Goal: Task Accomplishment & Management: Manage account settings

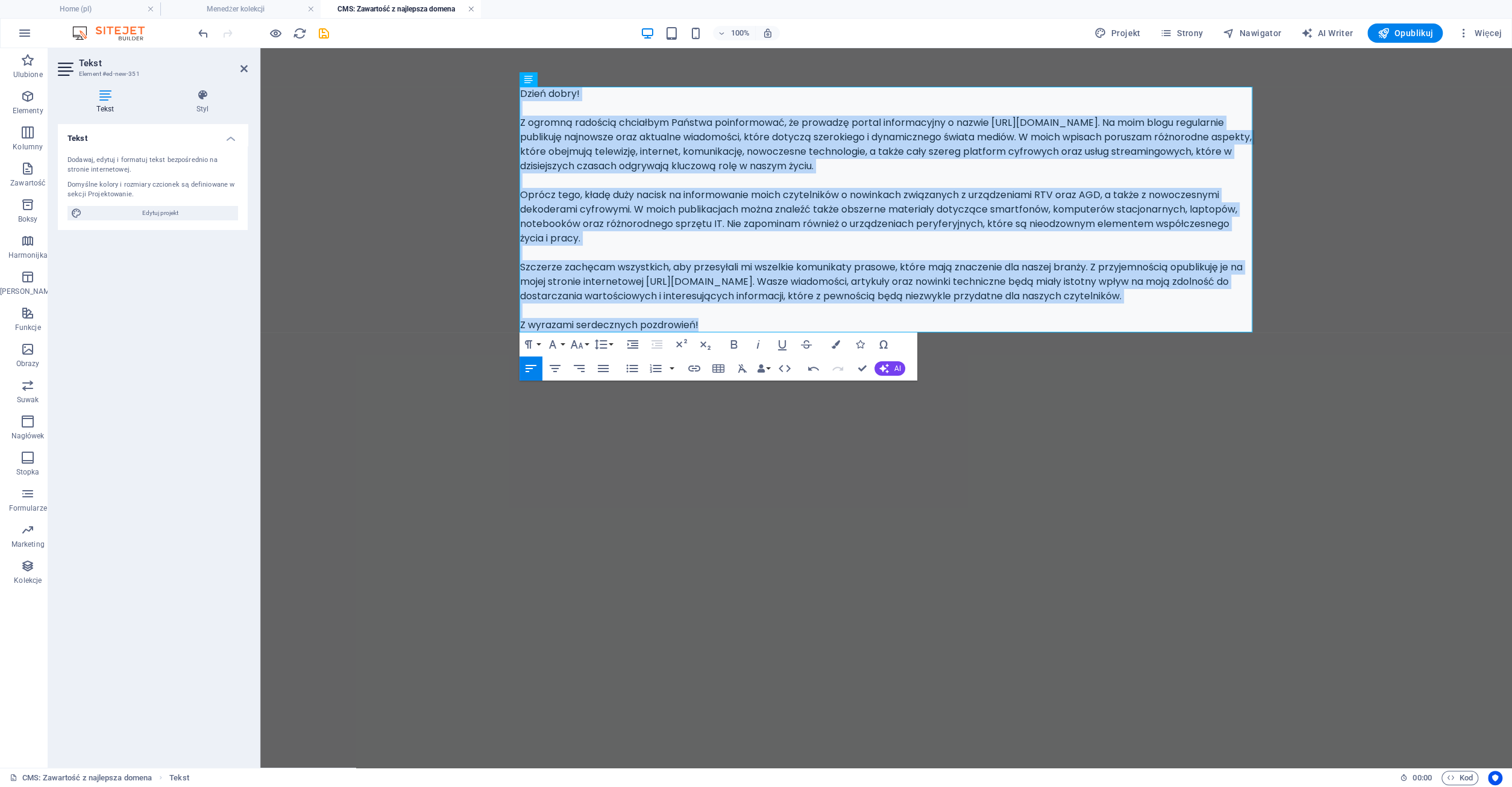
click at [471, 9] on link at bounding box center [470, 9] width 7 height 12
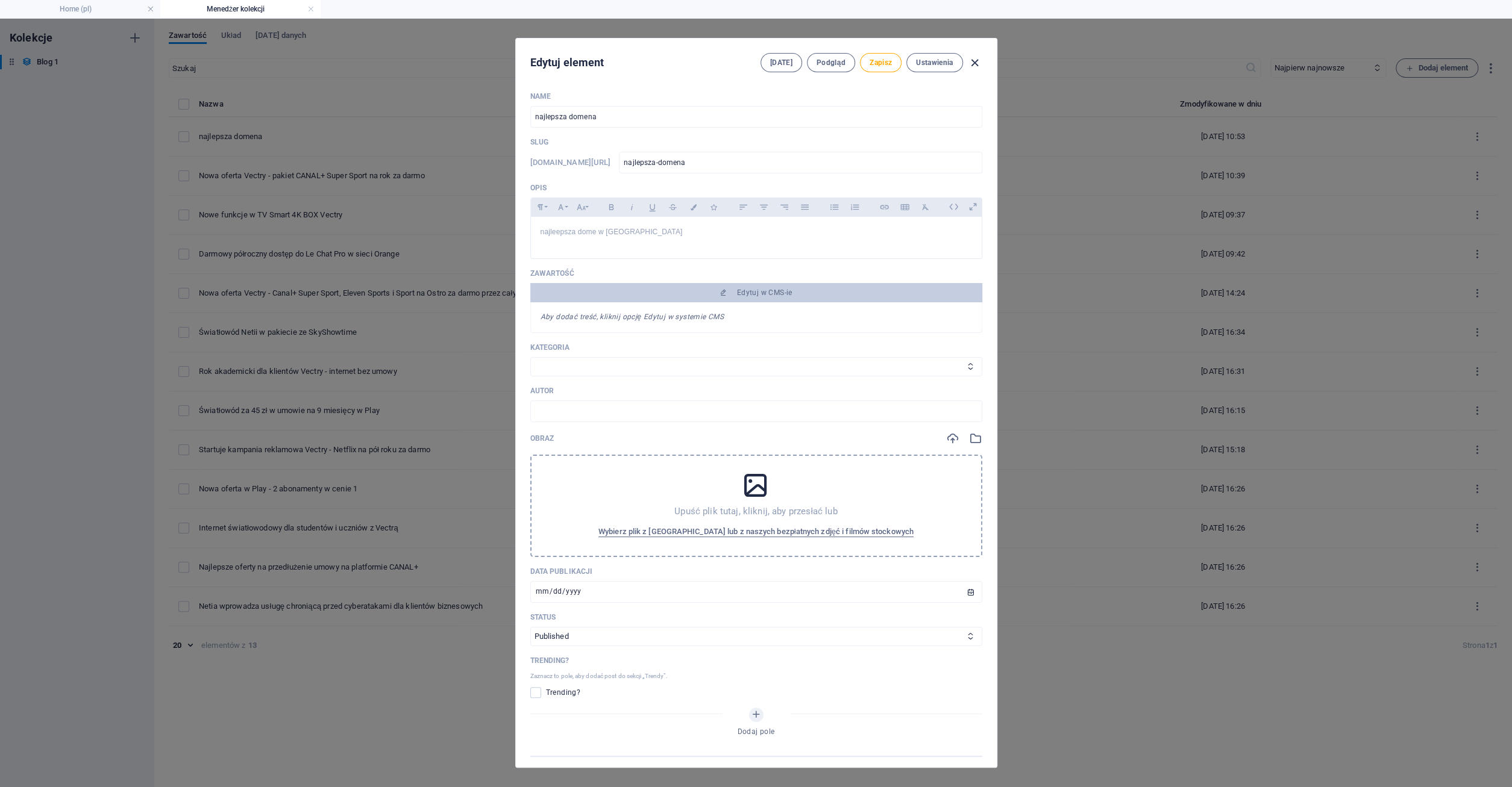
click at [978, 62] on icon "button" at bounding box center [975, 63] width 14 height 14
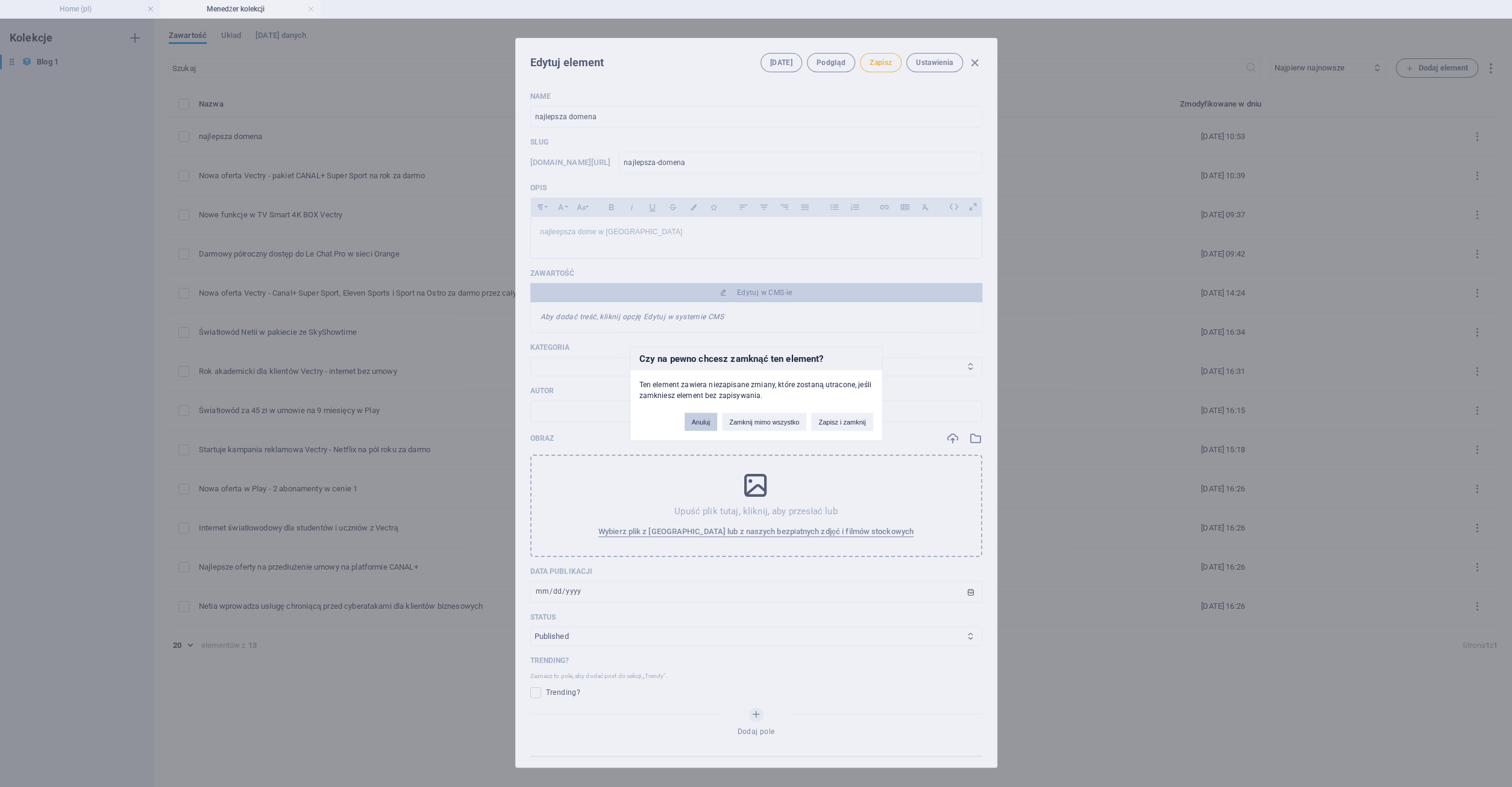
click at [702, 427] on button "Anuluj" at bounding box center [701, 422] width 33 height 18
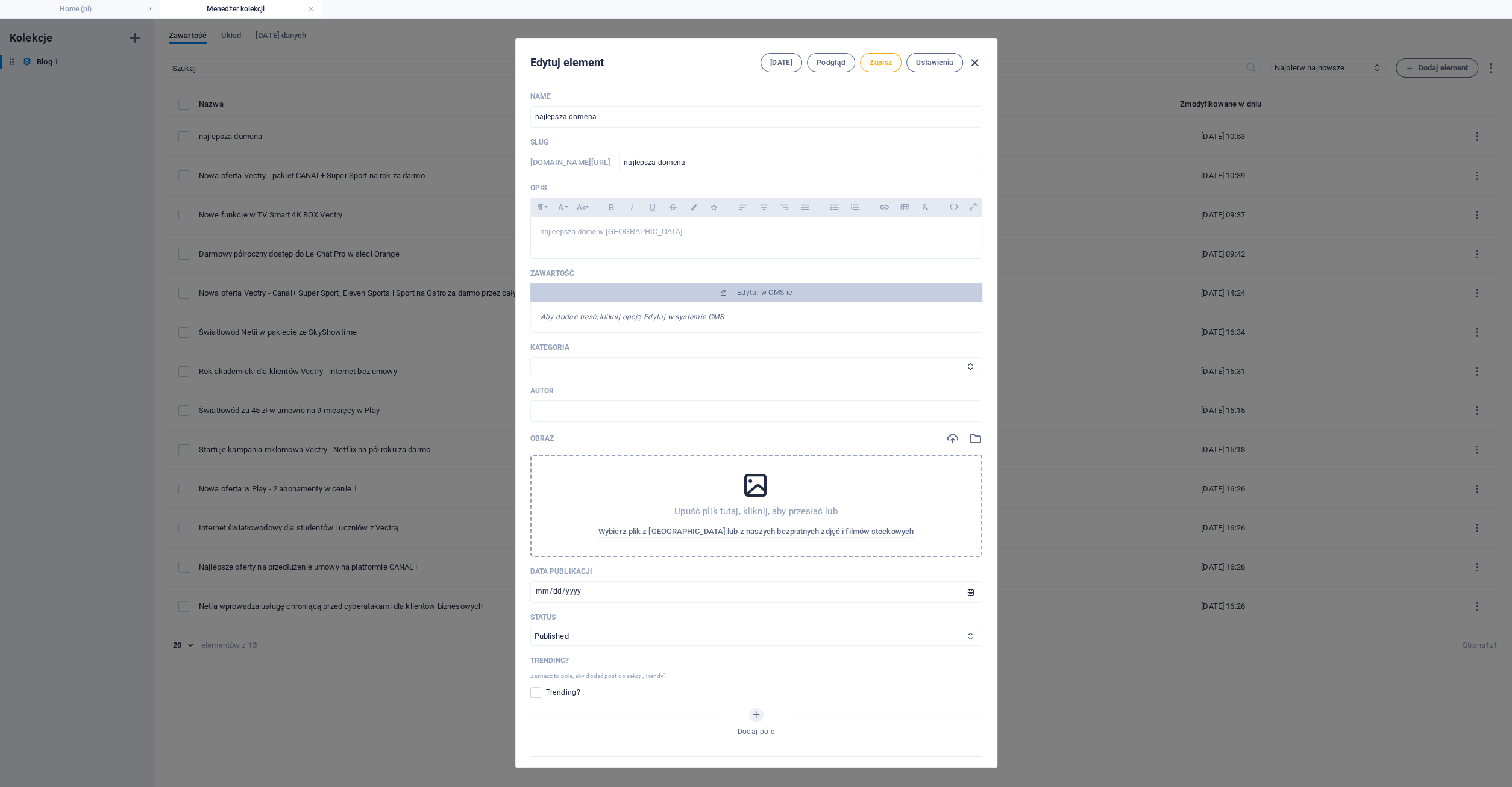
click at [975, 64] on icon "button" at bounding box center [975, 63] width 14 height 14
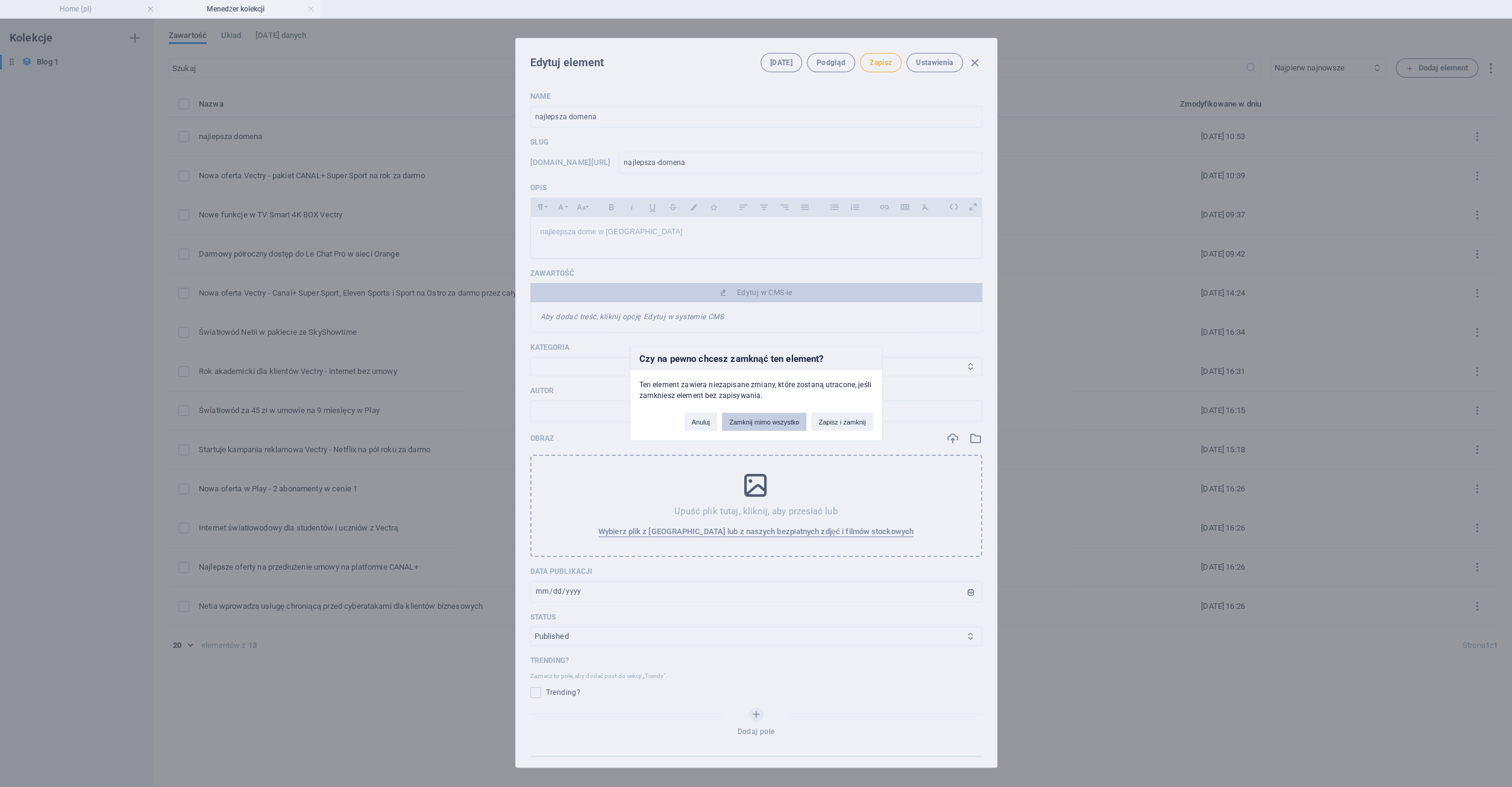
click at [754, 420] on button "Zamknij mimo wszystko" at bounding box center [764, 422] width 84 height 18
type input "najlepsza-domena"
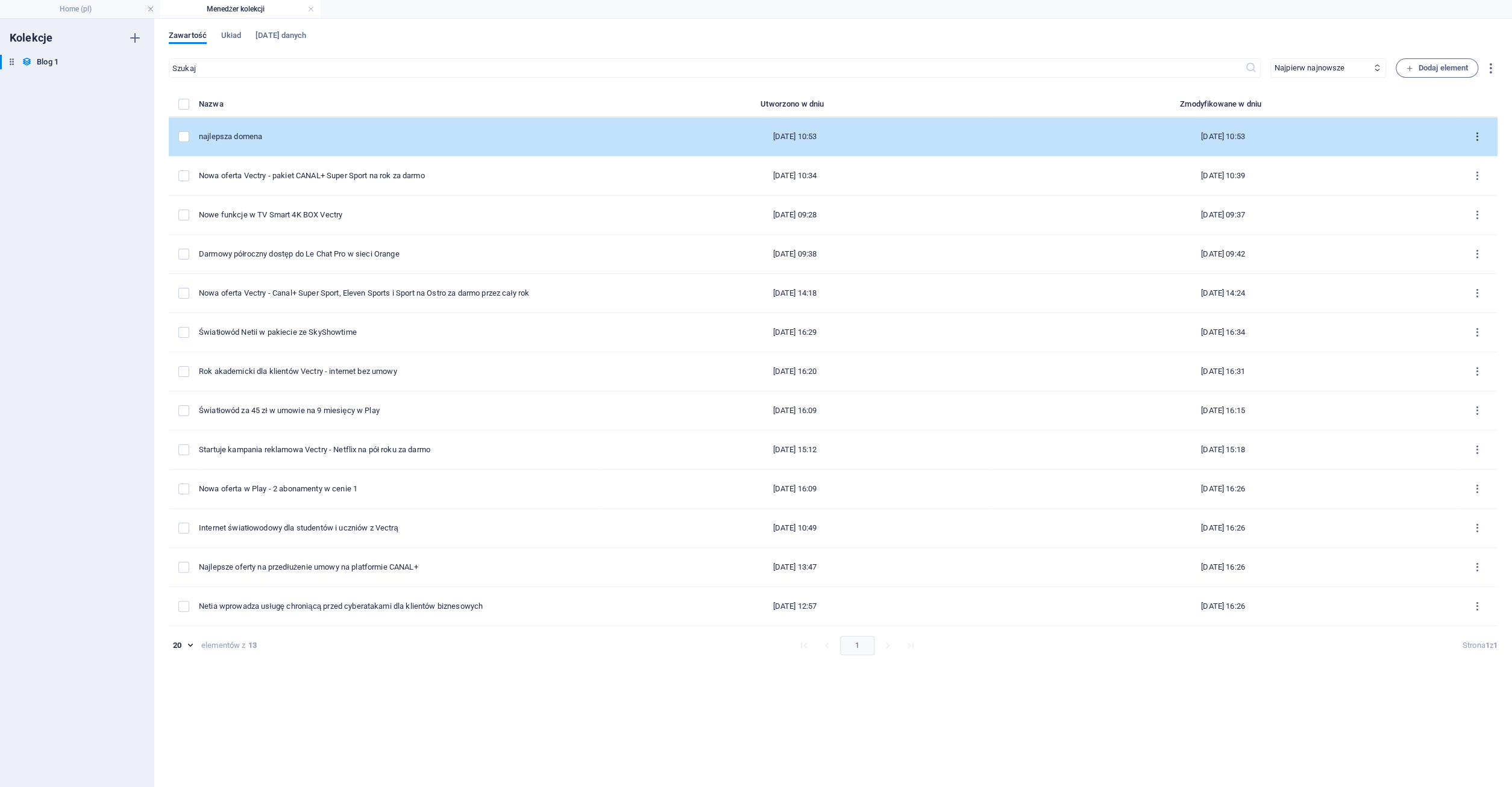
click at [1480, 139] on icon "items list" at bounding box center [1477, 137] width 12 height 12
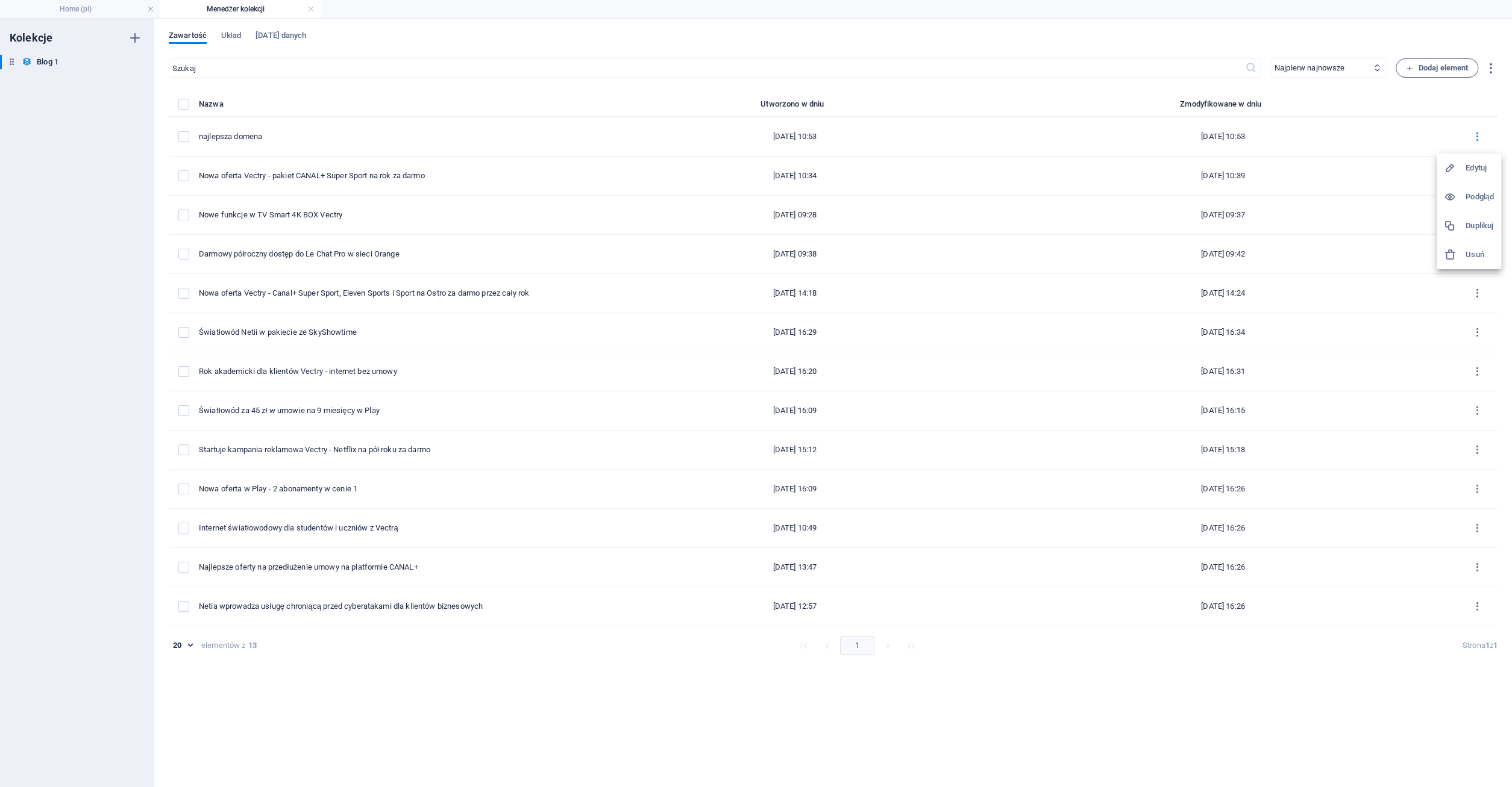
click at [1471, 257] on h6 "Usuń" at bounding box center [1479, 255] width 28 height 15
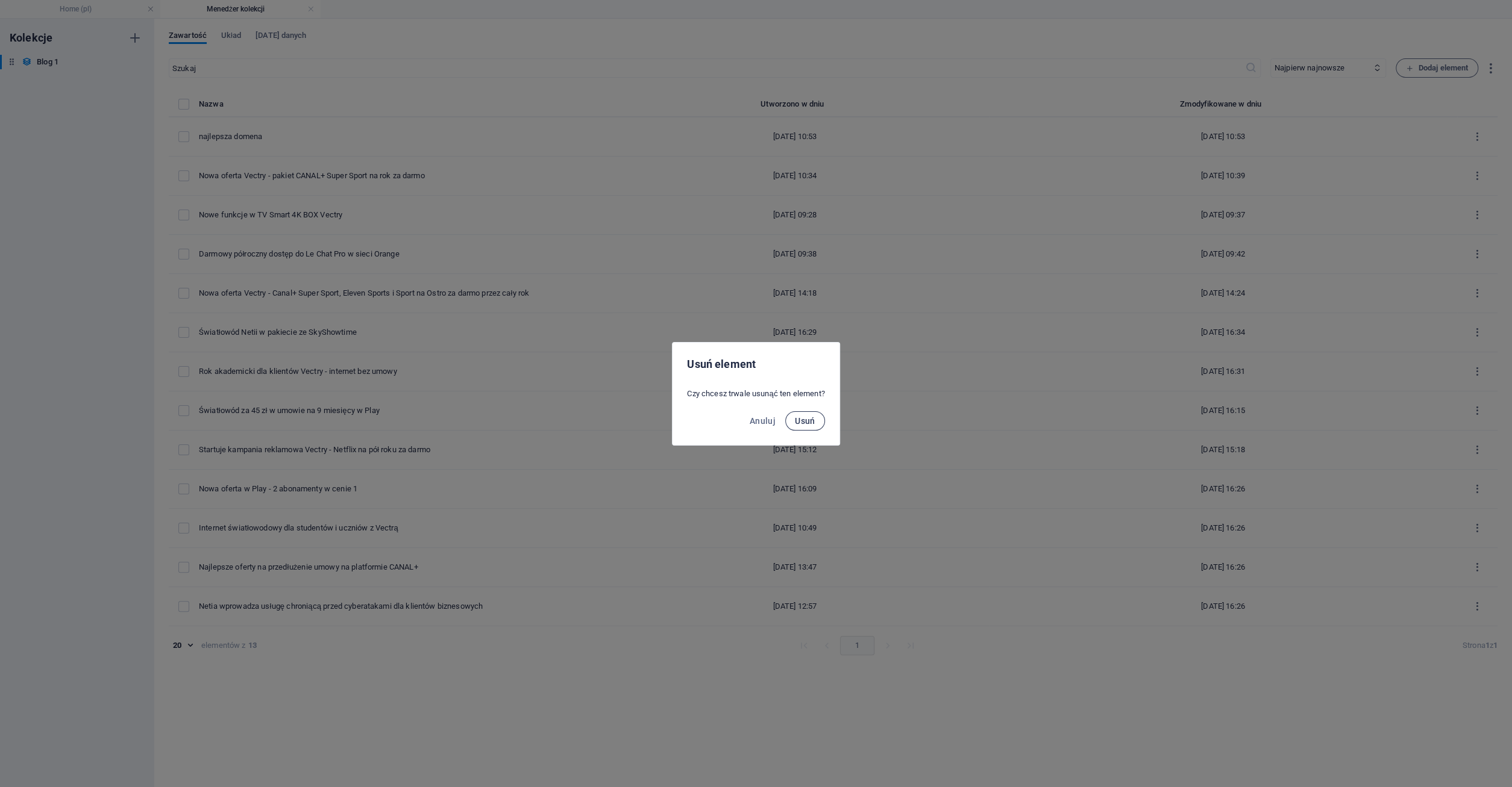
click at [809, 423] on span "Usuń" at bounding box center [805, 421] width 21 height 10
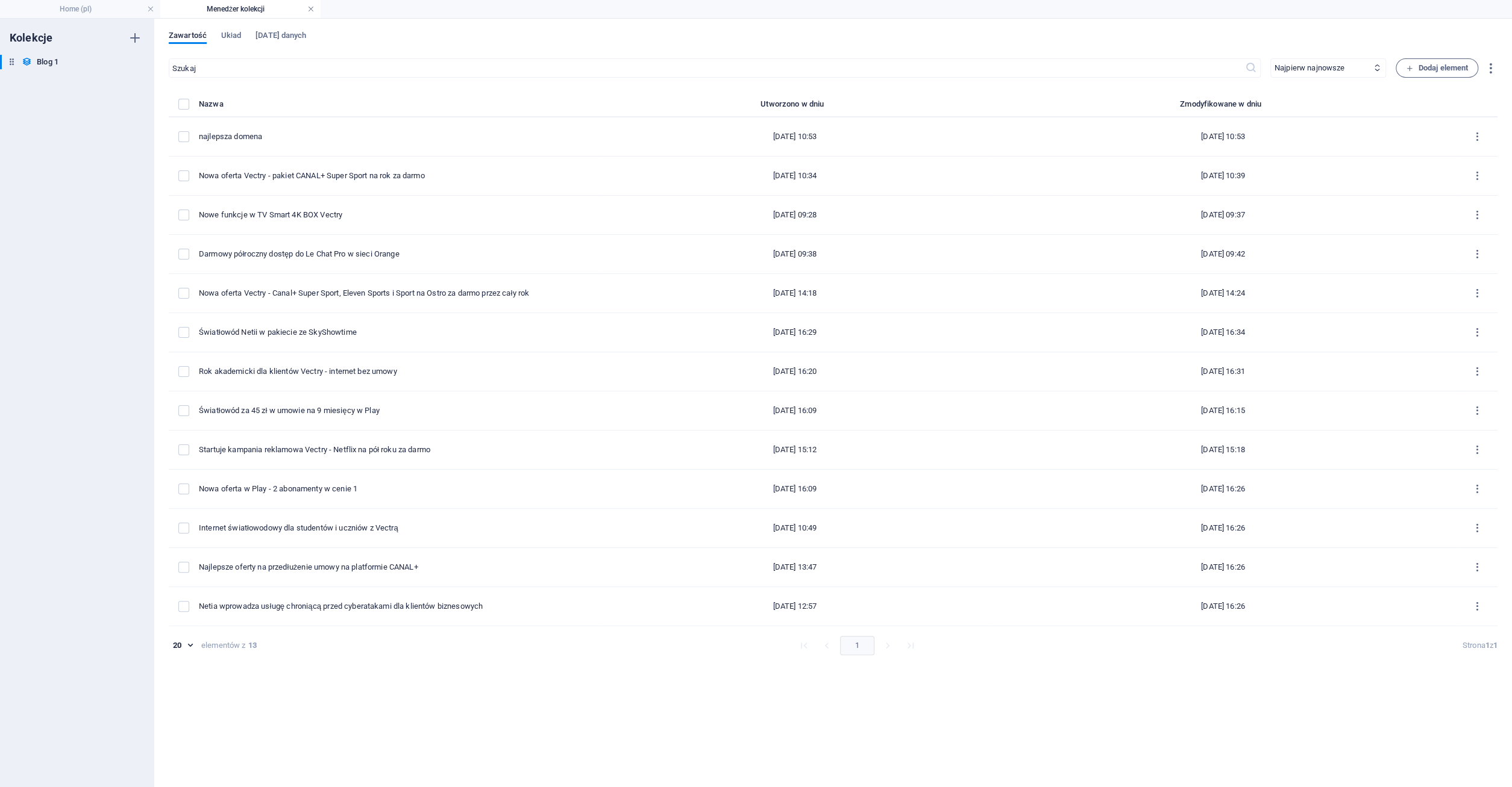
click at [313, 8] on link at bounding box center [310, 9] width 7 height 12
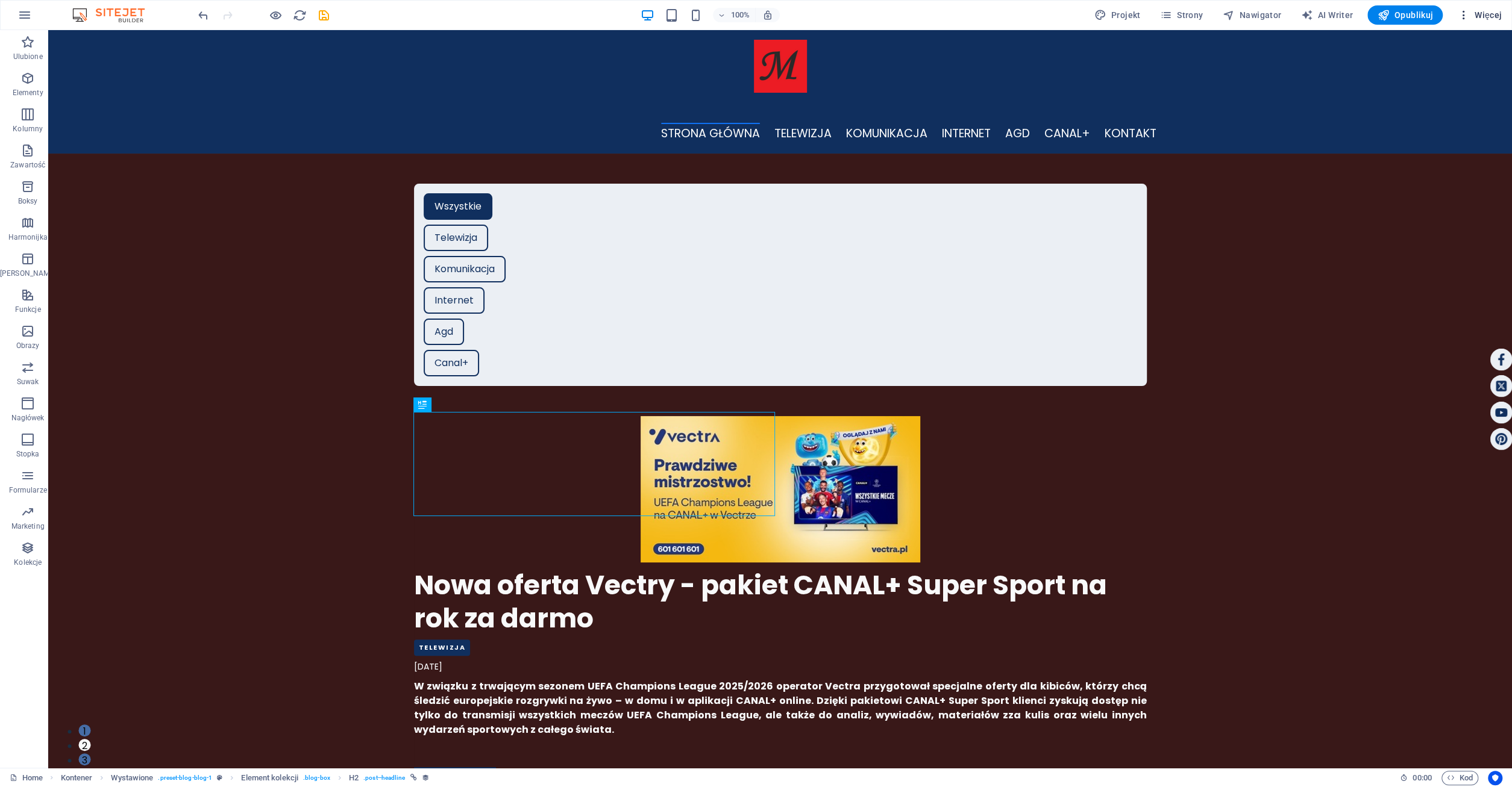
click at [1494, 20] on span "Więcej" at bounding box center [1479, 15] width 45 height 12
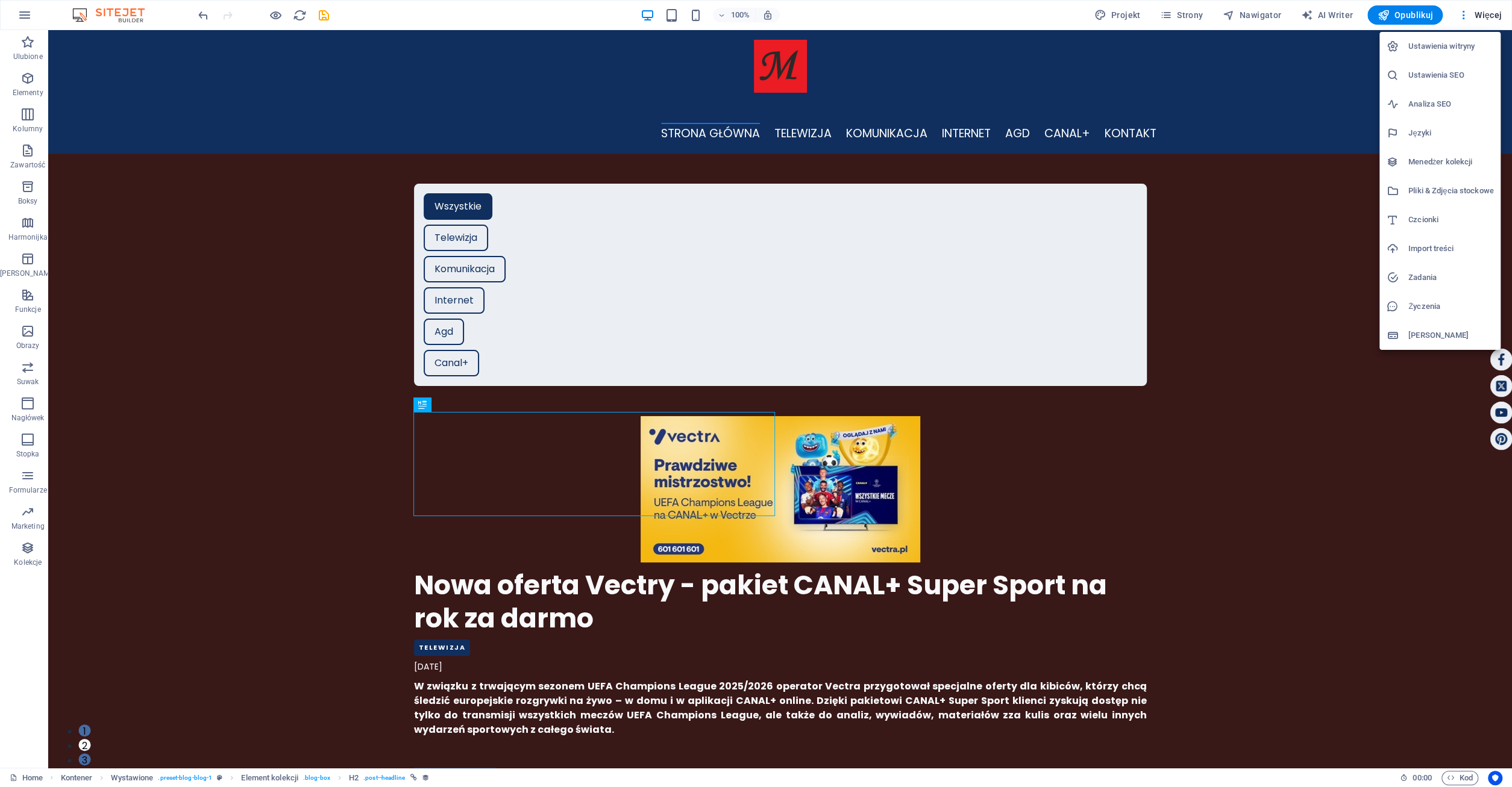
drag, startPoint x: 1432, startPoint y: 158, endPoint x: 1385, endPoint y: 175, distance: 50.0
click at [1432, 159] on h6 "Menedżer kolekcji" at bounding box center [1451, 162] width 85 height 15
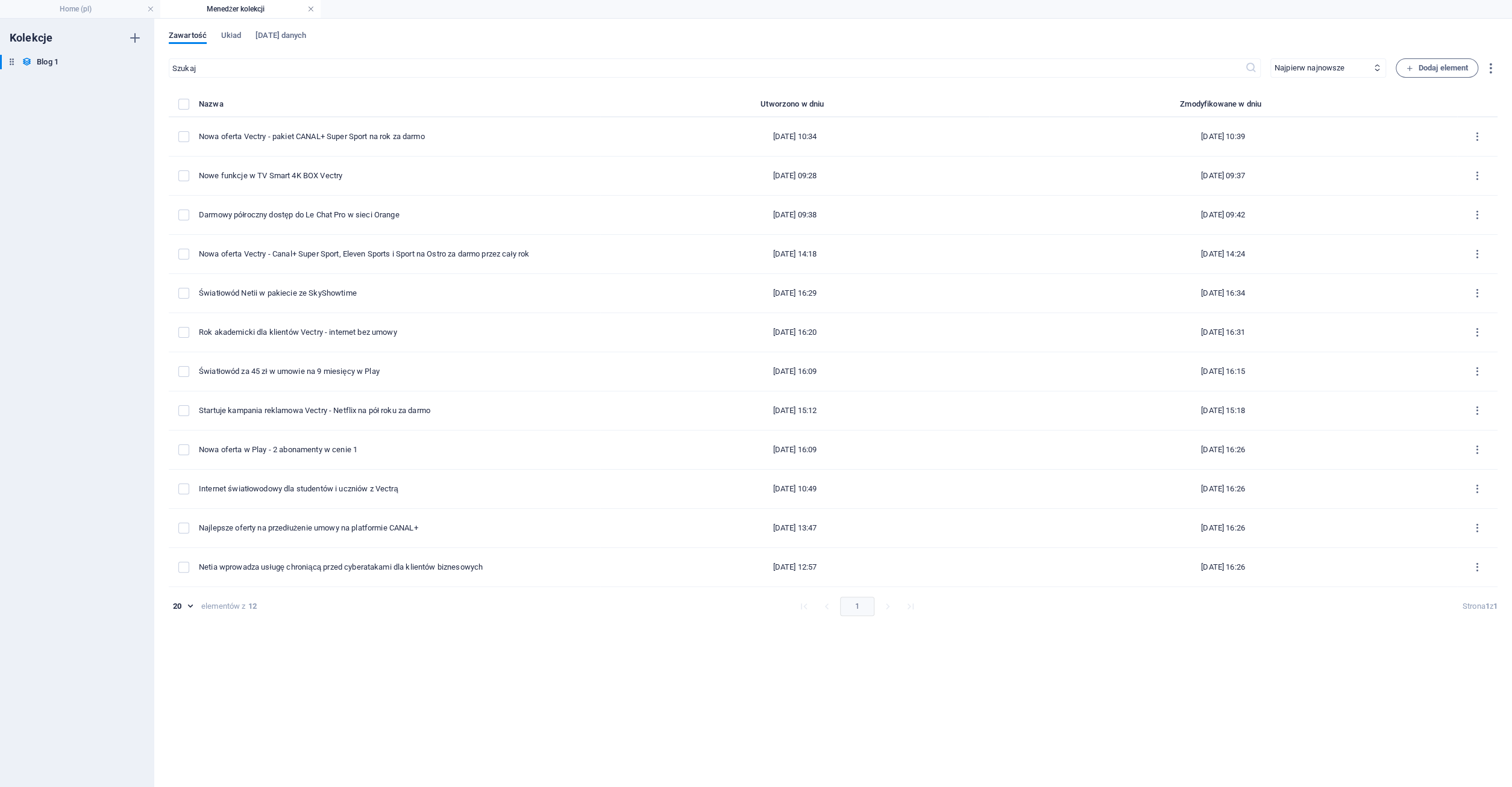
click at [310, 5] on link at bounding box center [310, 9] width 7 height 12
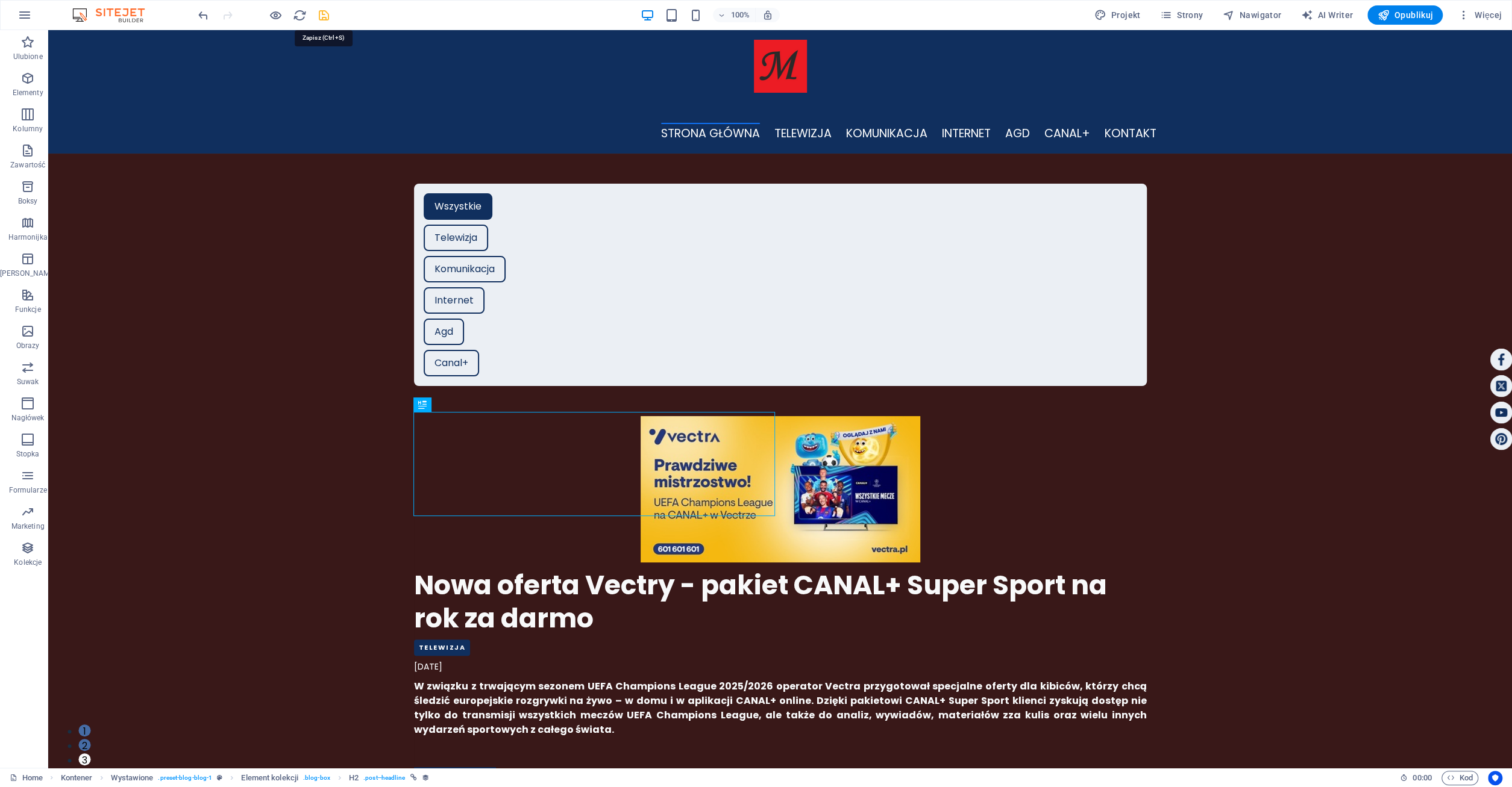
click at [320, 15] on icon "save" at bounding box center [324, 15] width 14 height 14
click at [1487, 20] on span "Więcej" at bounding box center [1479, 15] width 45 height 12
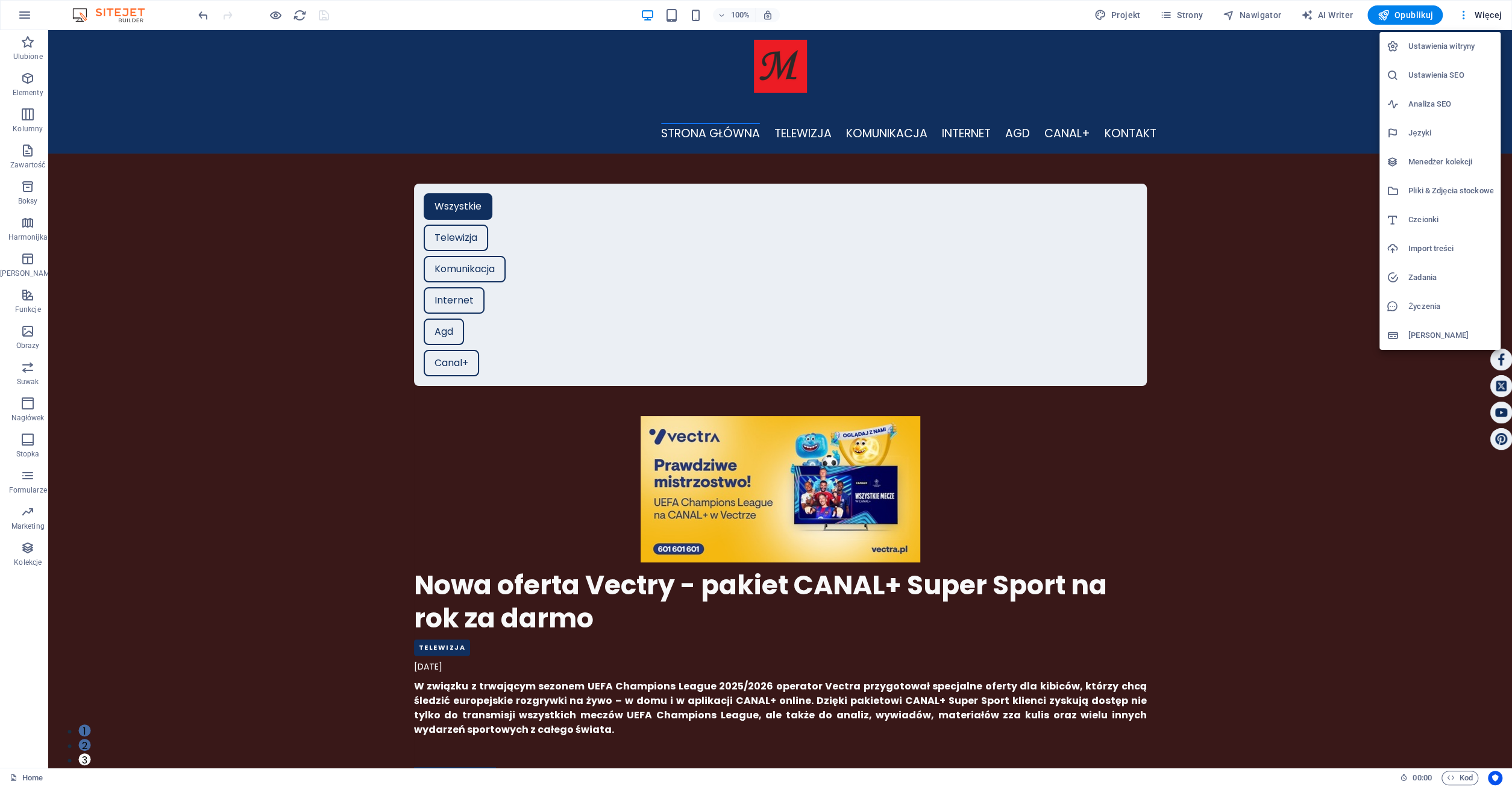
click at [1499, 20] on div at bounding box center [756, 394] width 1512 height 787
